Goal: Obtain resource: Download file/media

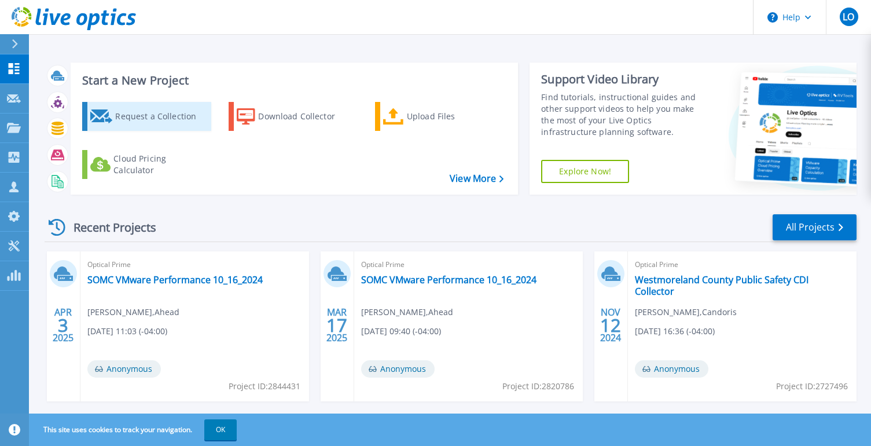
click at [174, 117] on div "Request a Collection" at bounding box center [161, 116] width 93 height 23
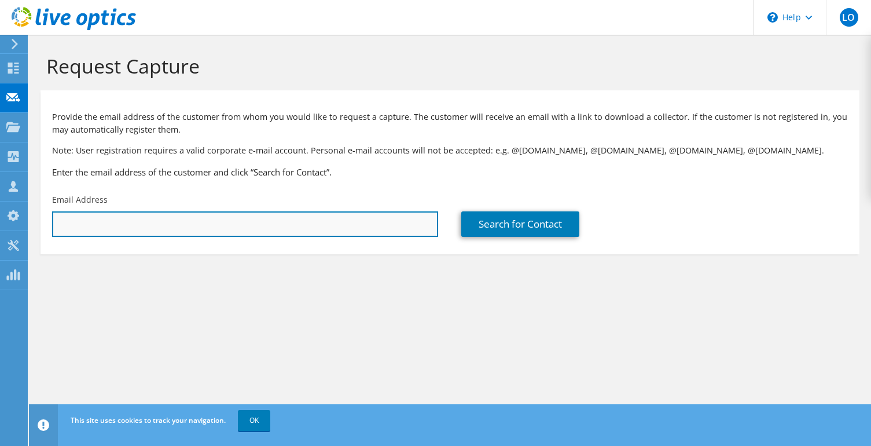
click at [192, 220] on input "text" at bounding box center [245, 223] width 386 height 25
paste input "JThorsfeldt@porticobenefits.org>"
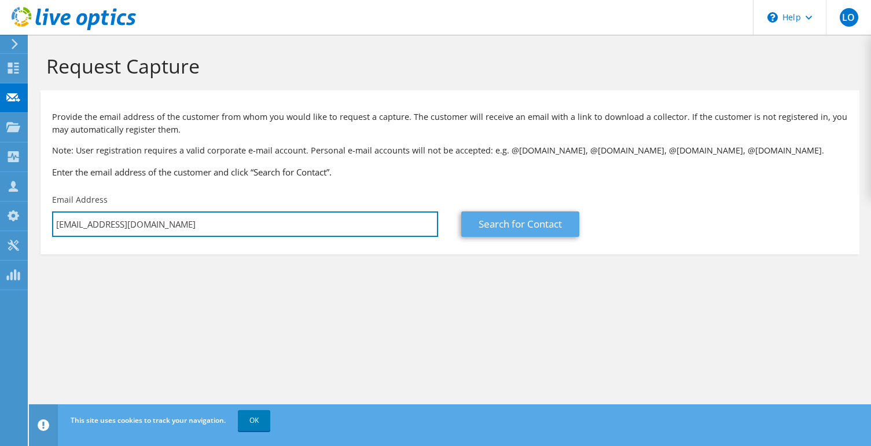
type input "JThorsfeldt@porticobenefits.org"
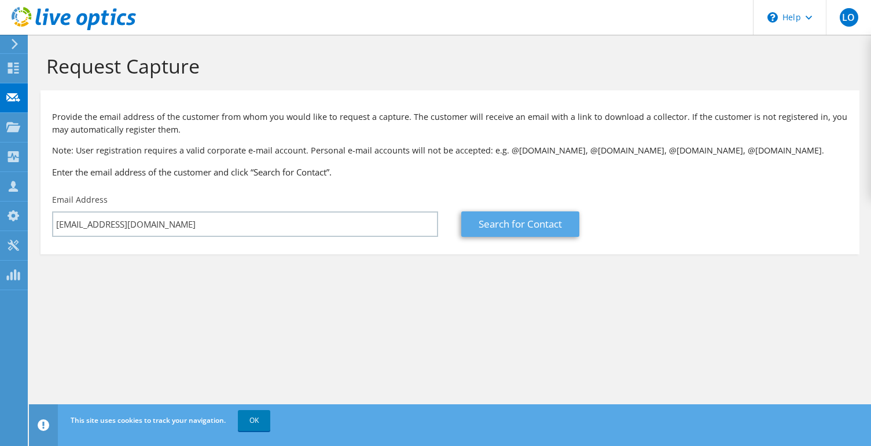
click at [551, 223] on link "Search for Contact" at bounding box center [520, 223] width 118 height 25
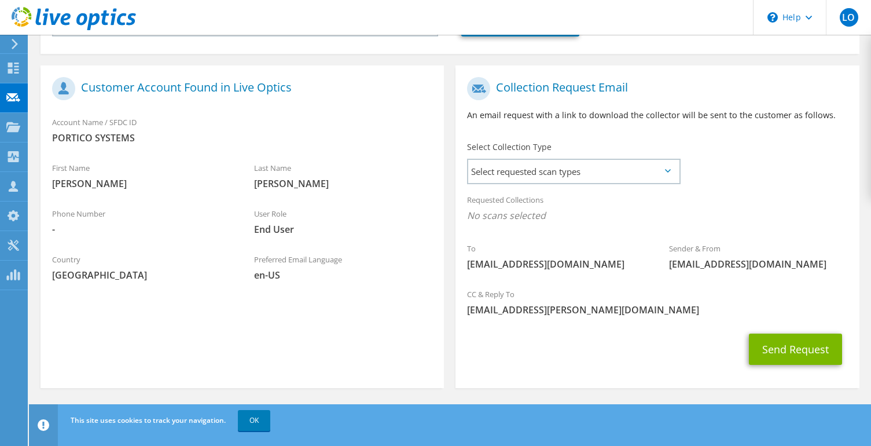
scroll to position [200, 0]
click at [565, 177] on span "Select requested scan types" at bounding box center [573, 171] width 210 height 23
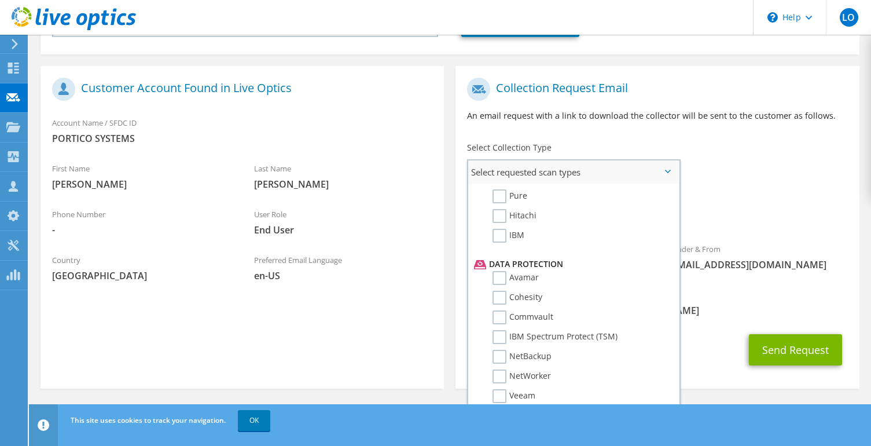
scroll to position [498, 0]
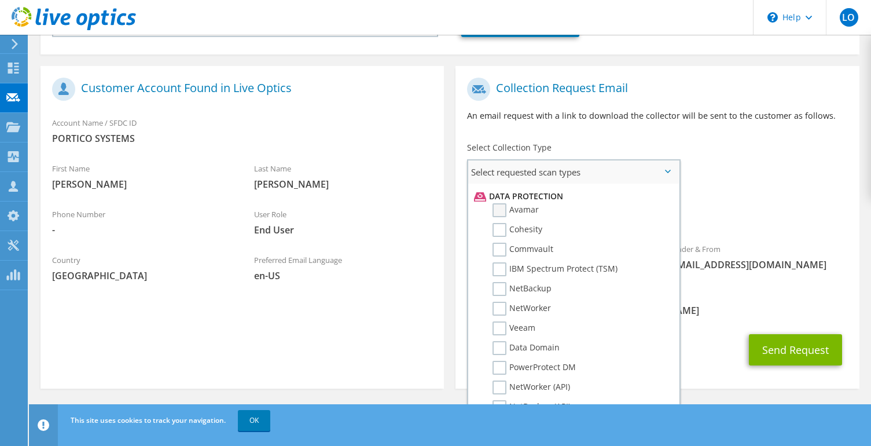
click at [510, 209] on label "Avamar" at bounding box center [516, 210] width 46 height 14
click at [0, 0] on input "Avamar" at bounding box center [0, 0] width 0 height 0
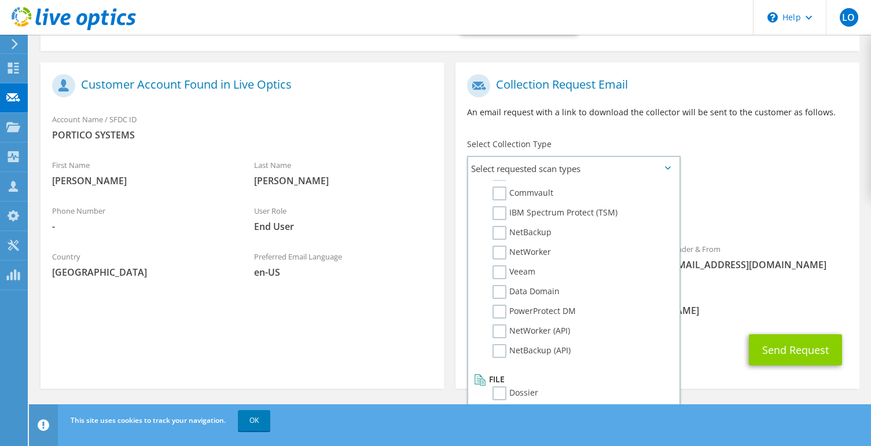
scroll to position [203, 0]
click at [780, 354] on button "Send Request" at bounding box center [795, 350] width 93 height 31
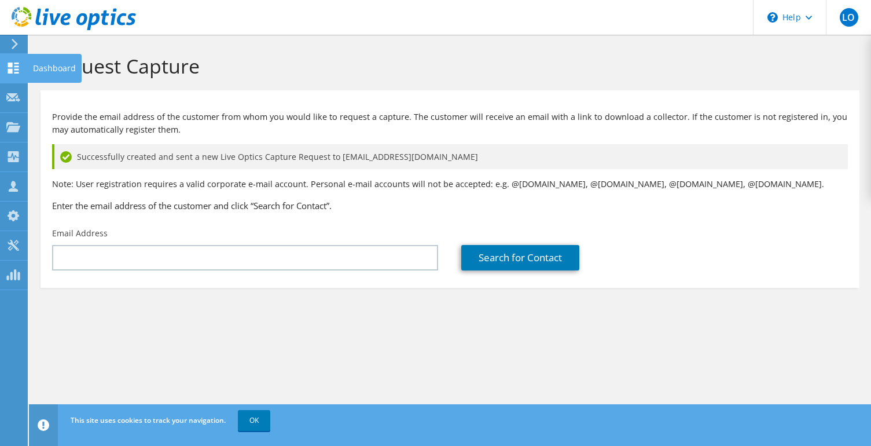
click at [17, 65] on icon at bounding box center [13, 68] width 14 height 11
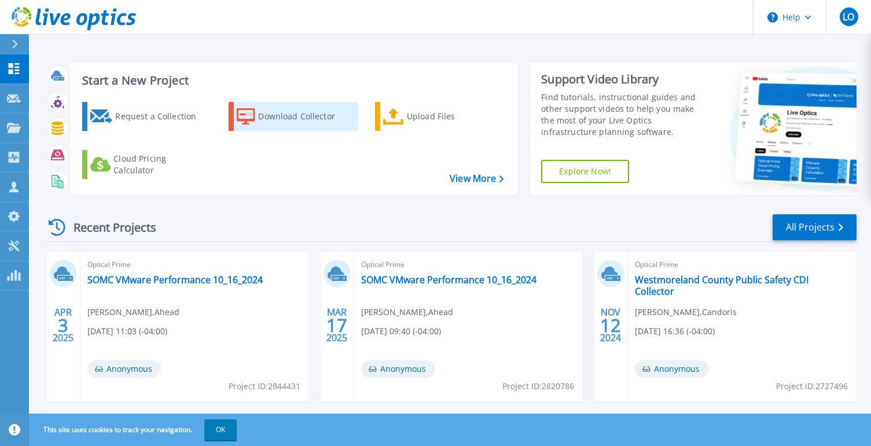
click at [289, 127] on div "Download Collector" at bounding box center [304, 116] width 93 height 23
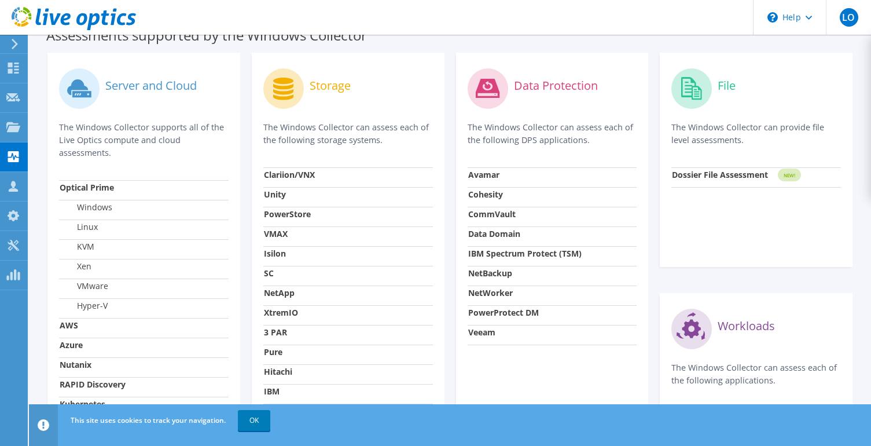
scroll to position [351, 0]
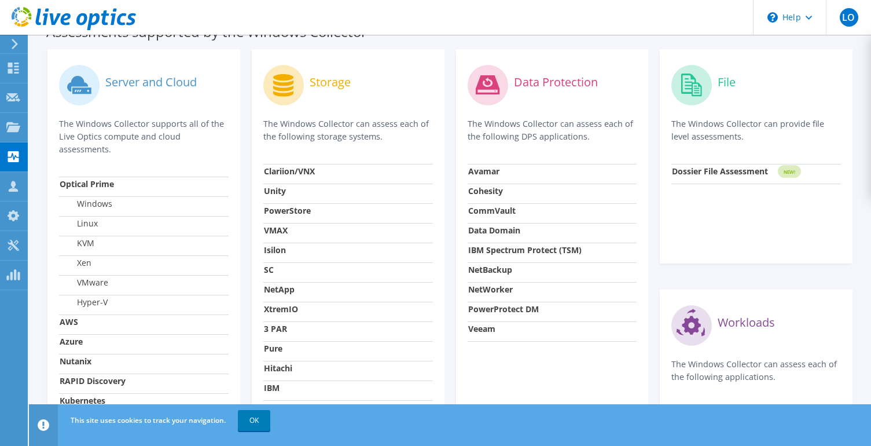
click at [493, 176] on strong "Avamar" at bounding box center [483, 171] width 31 height 11
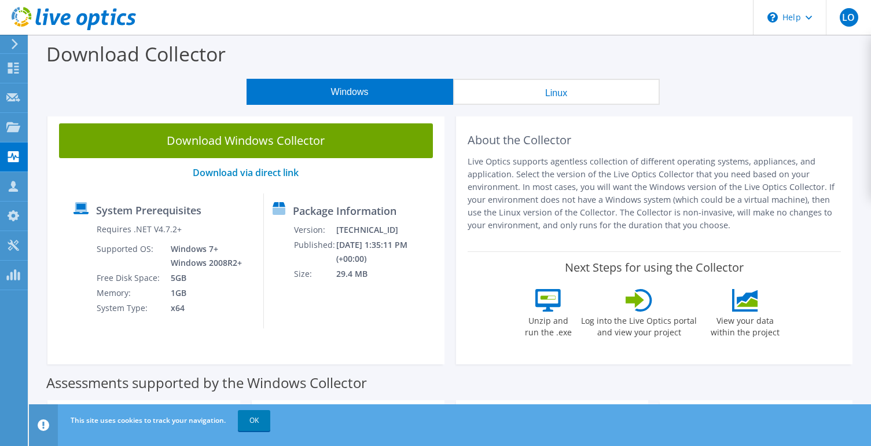
scroll to position [0, 0]
click at [798, 23] on div "\n Help" at bounding box center [789, 17] width 73 height 35
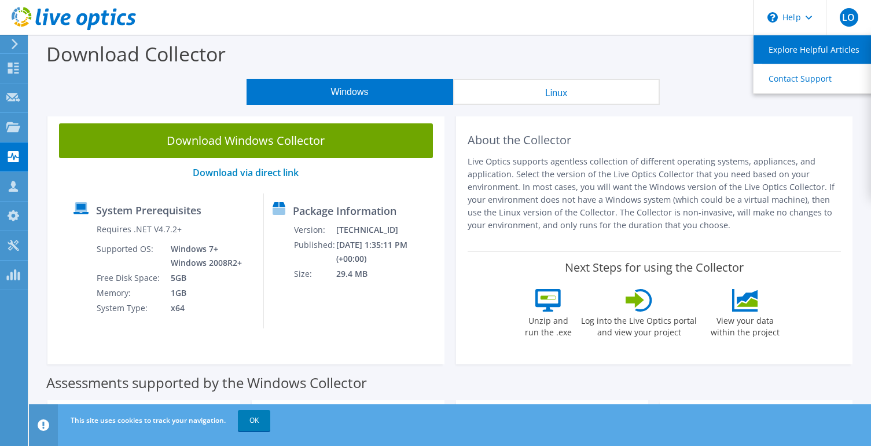
click at [802, 50] on link "Explore Helpful Articles" at bounding box center [818, 49] width 129 height 28
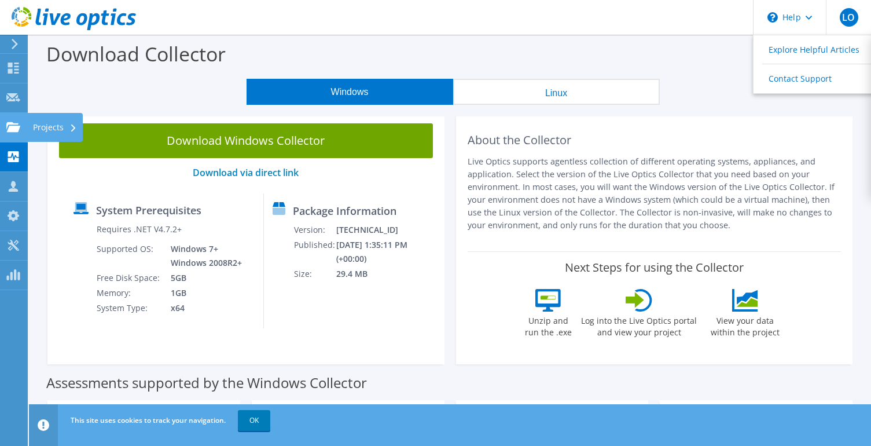
click at [16, 122] on icon at bounding box center [13, 127] width 14 height 11
